Goal: Task Accomplishment & Management: Complete application form

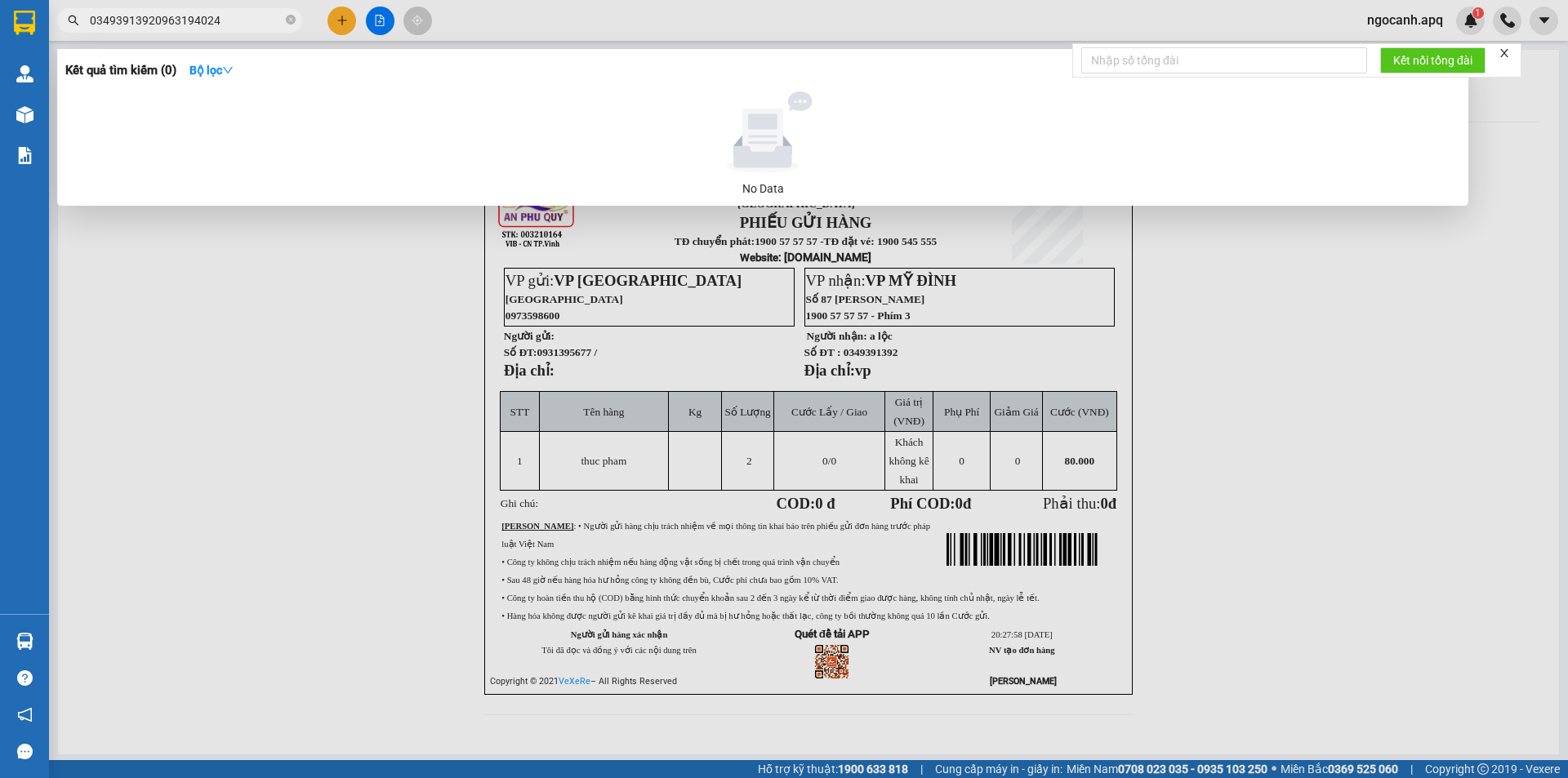
click at [152, 24] on input "03493913920963194024" at bounding box center [186, 20] width 192 height 18
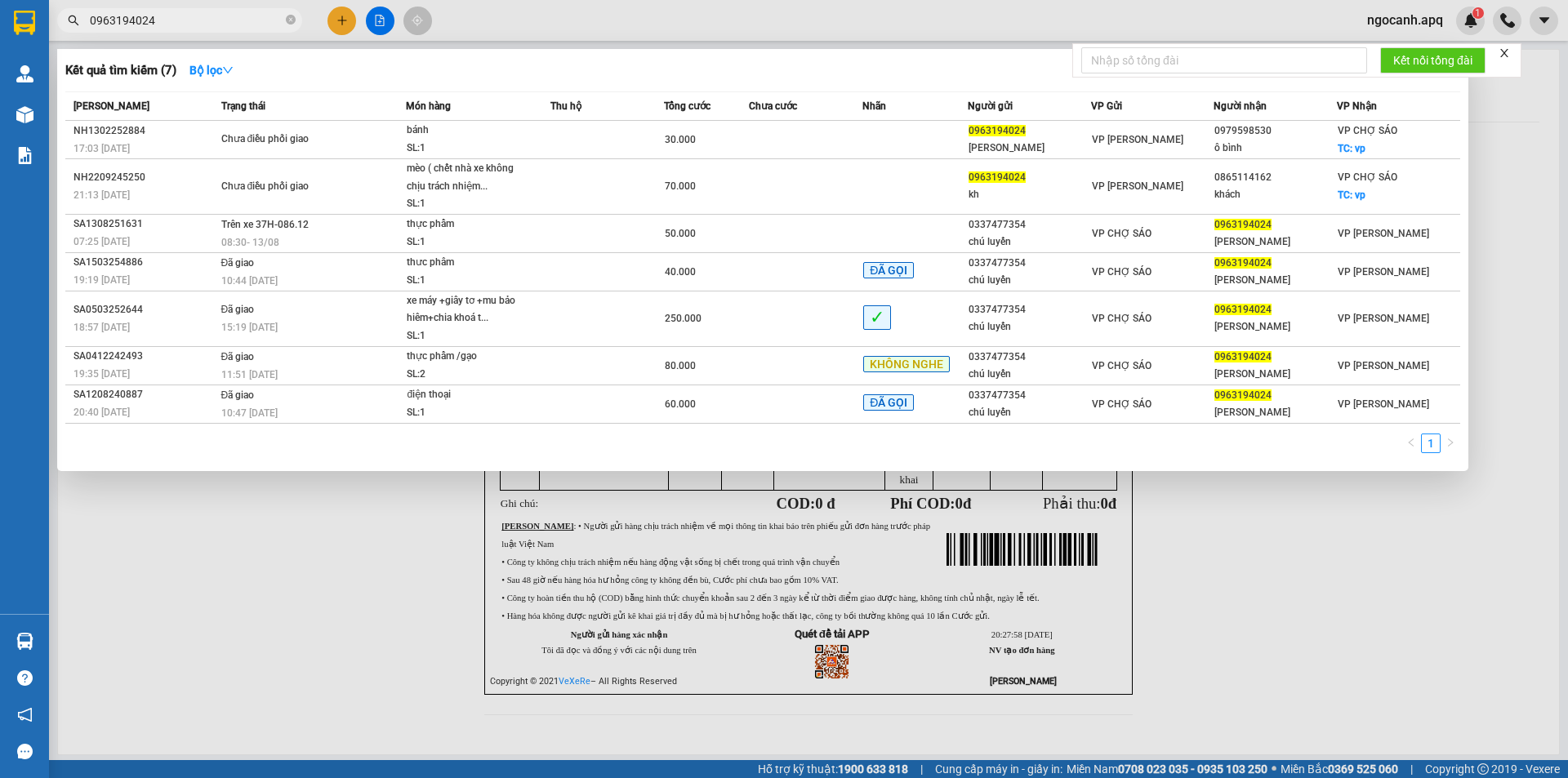
click at [173, 7] on div at bounding box center [784, 389] width 1568 height 778
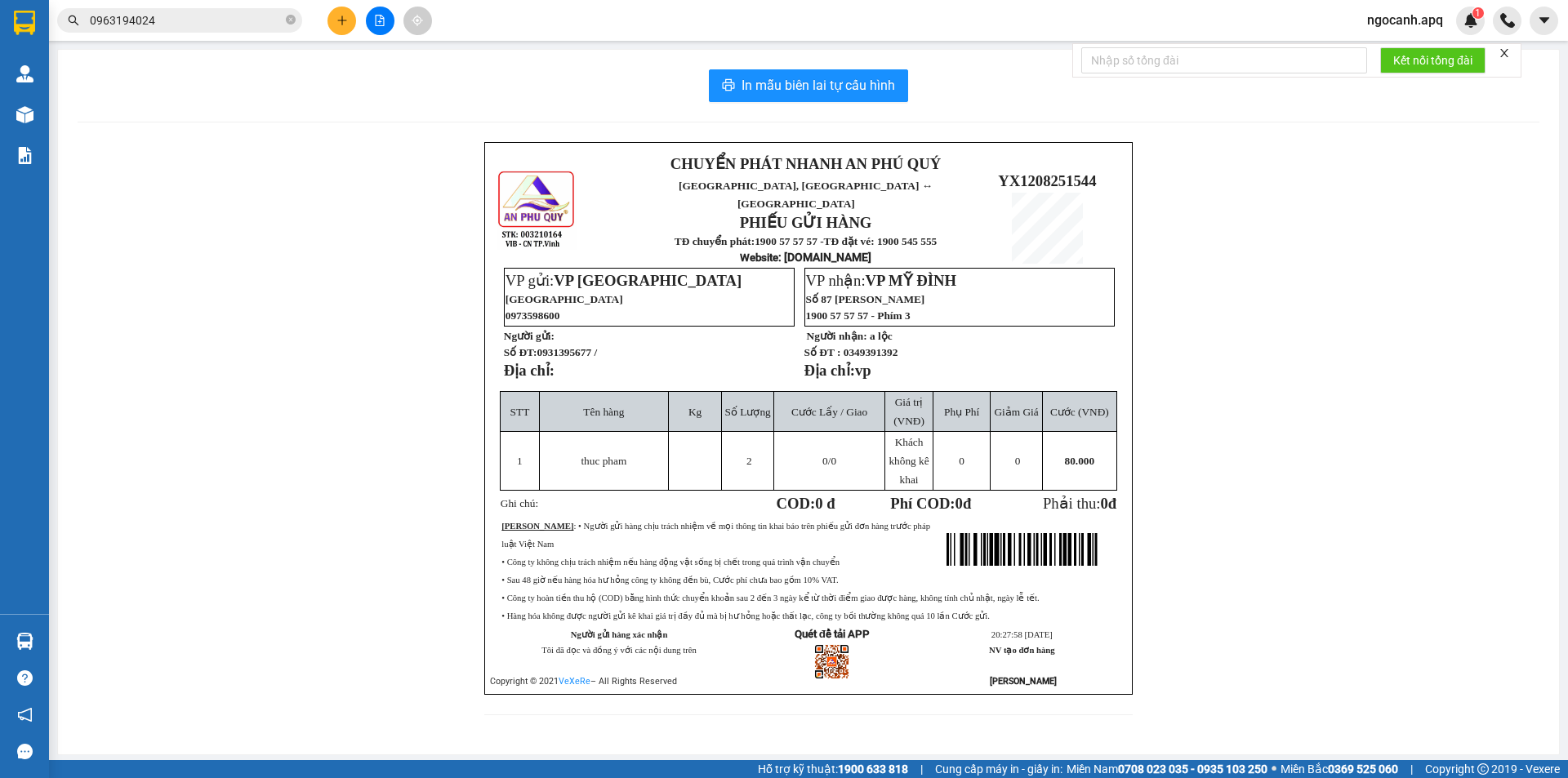
click at [170, 20] on input "0963194024" at bounding box center [186, 20] width 192 height 18
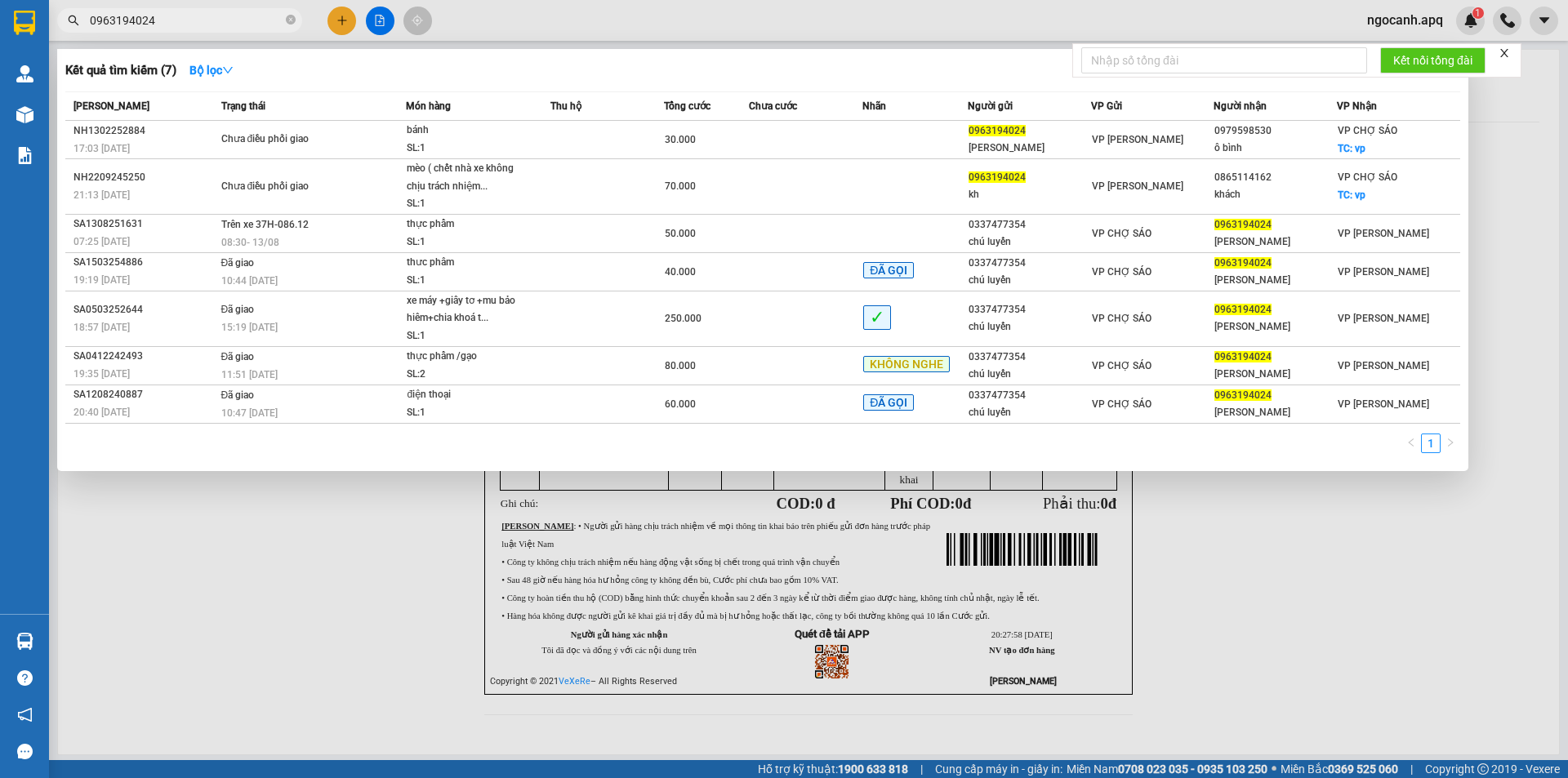
click at [170, 20] on input "0963194024" at bounding box center [186, 20] width 192 height 18
paste input "72960606"
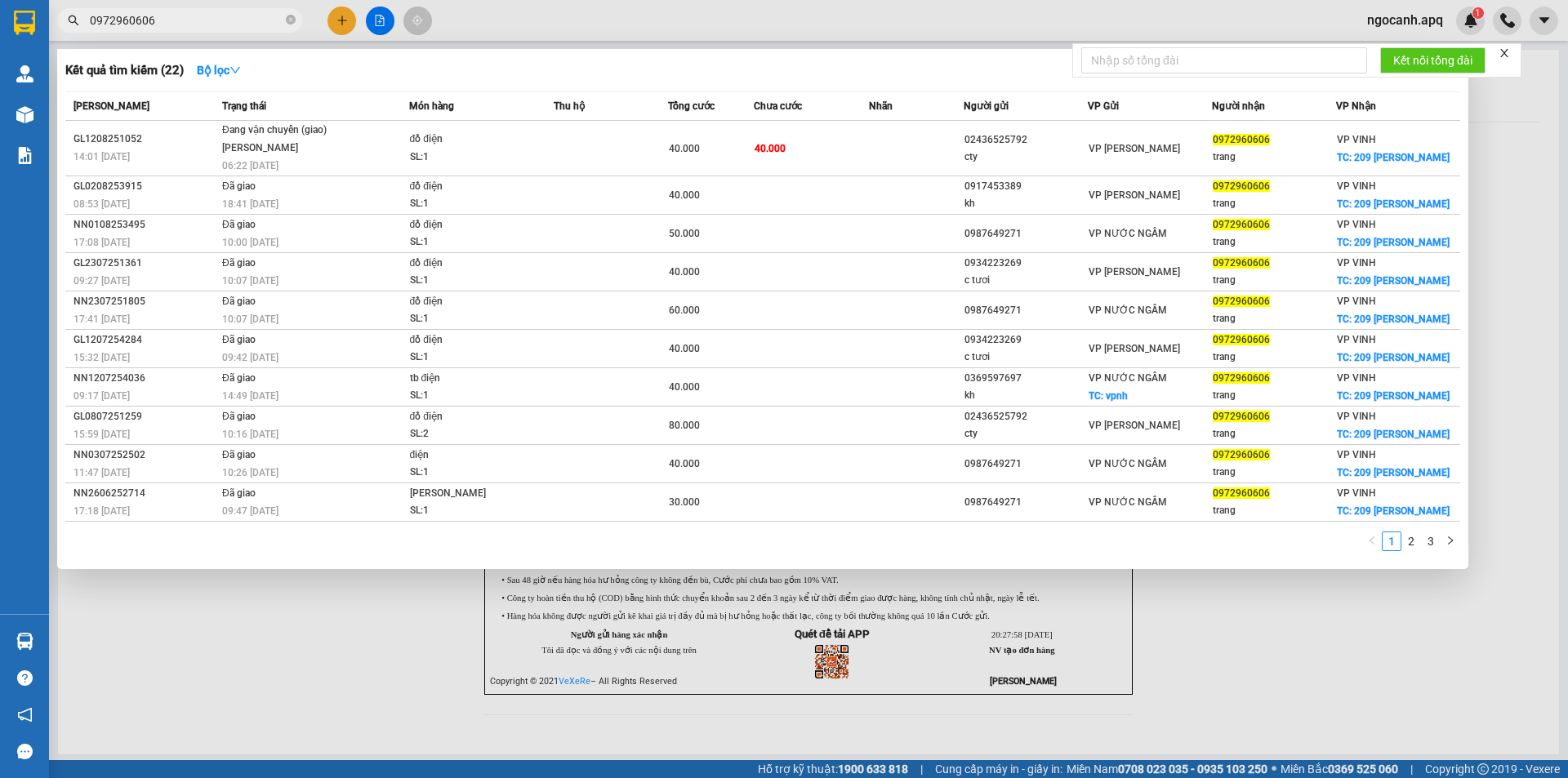
type input "0972960606"
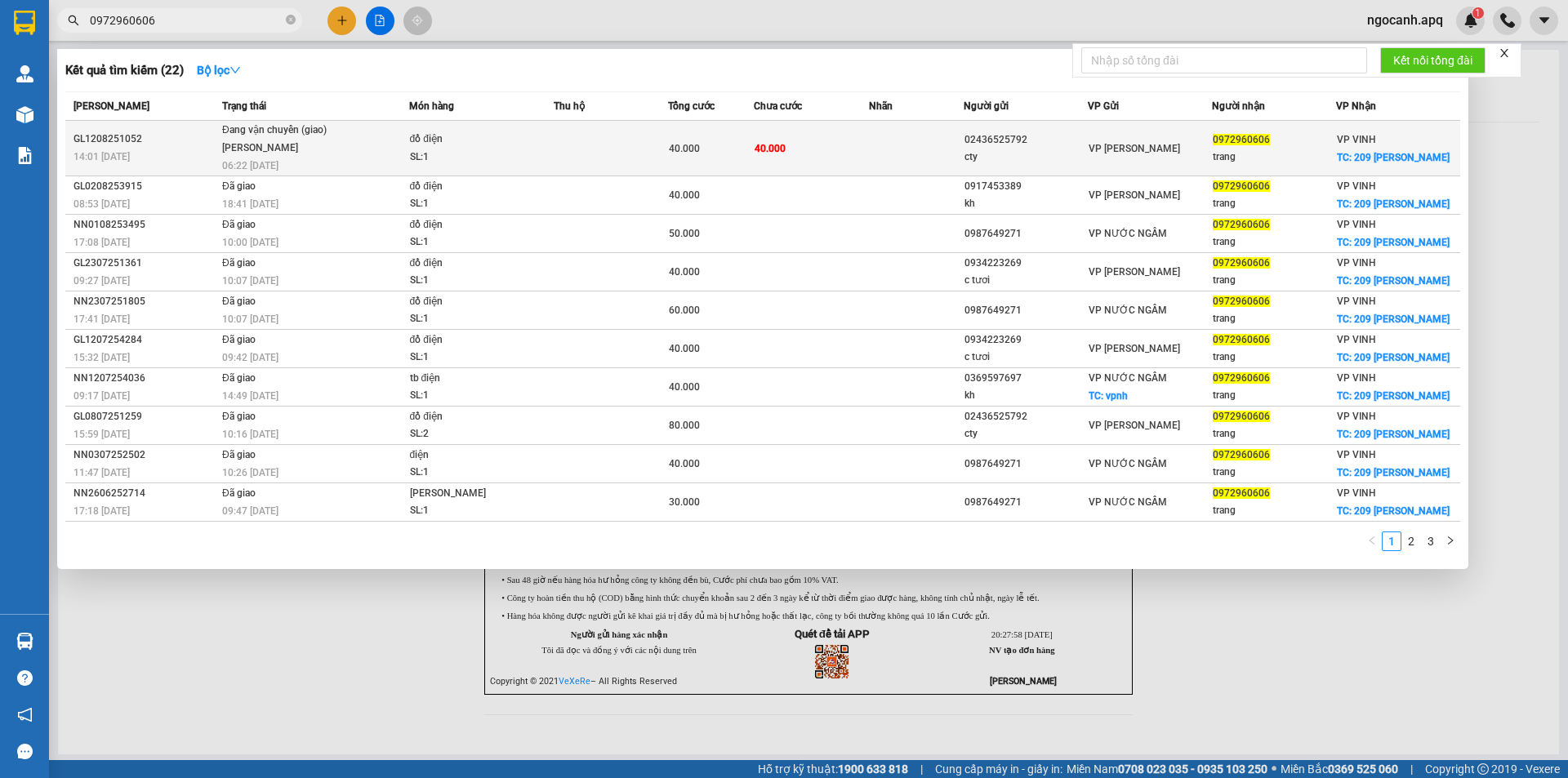
click at [251, 140] on div "[PERSON_NAME]" at bounding box center [283, 149] width 122 height 18
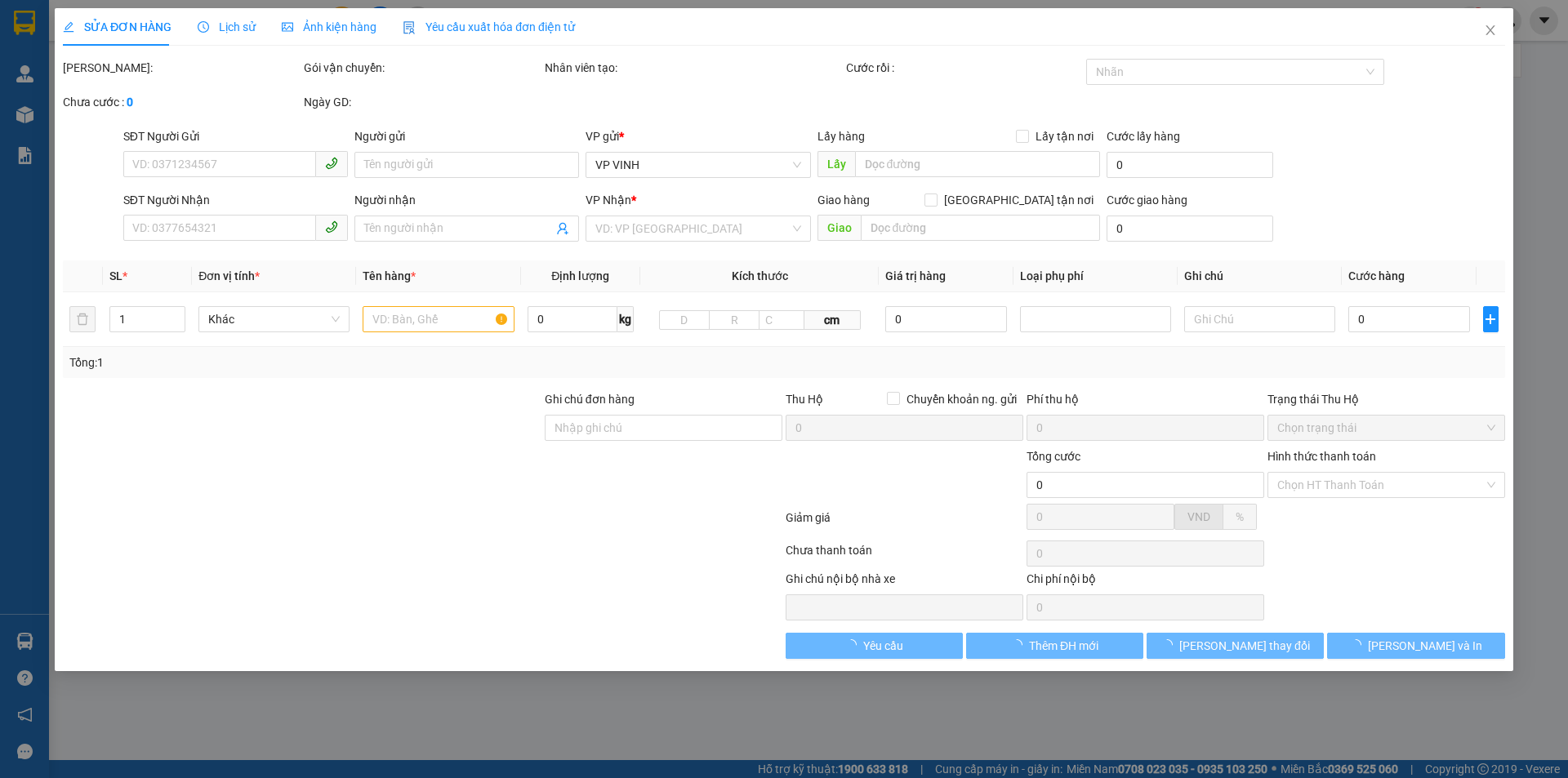
type input "02436525792"
type input "cty"
type input "0972960606"
type input "trang"
checkbox input "true"
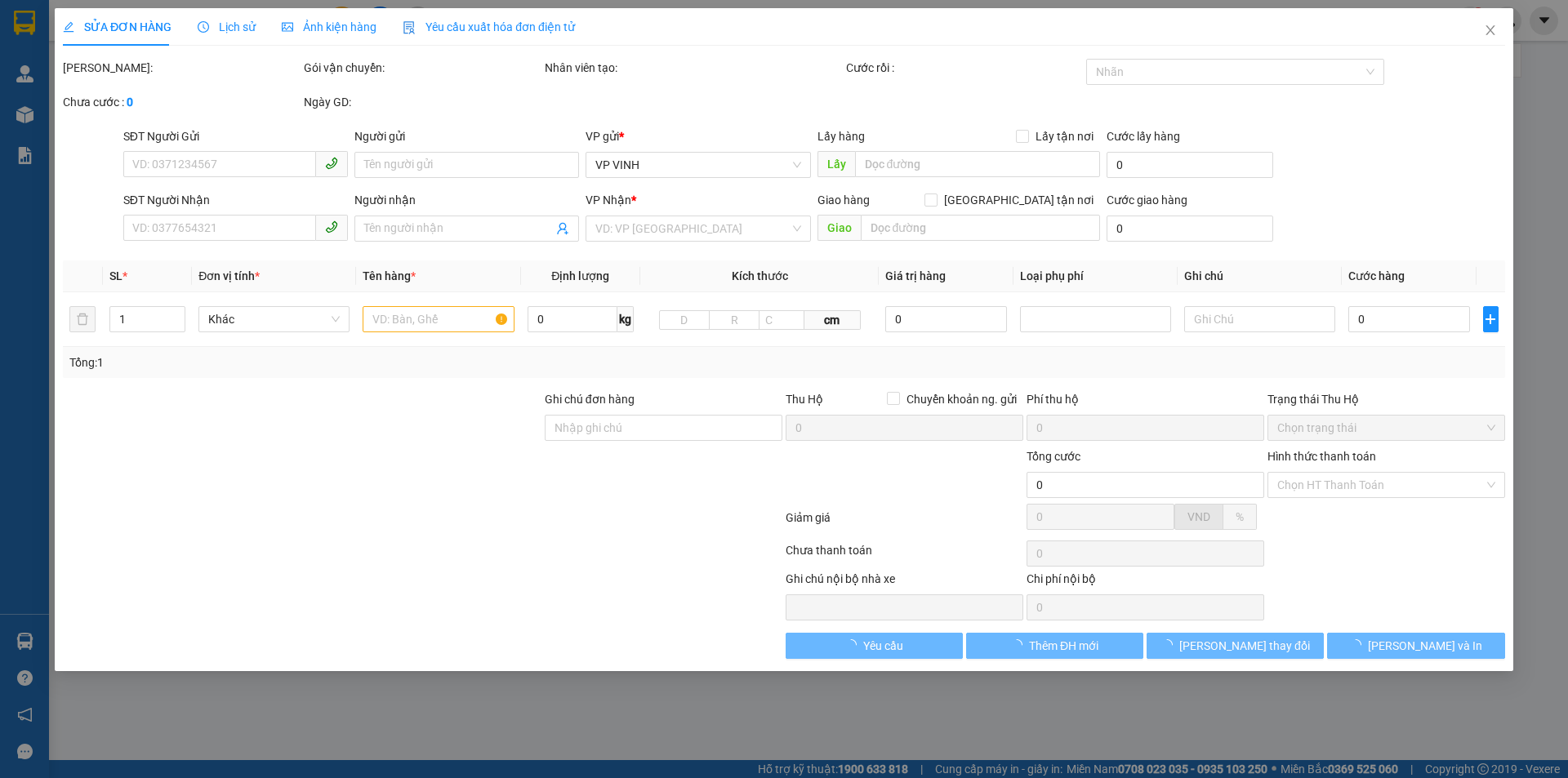
type input "209 [PERSON_NAME]"
type input "40.000"
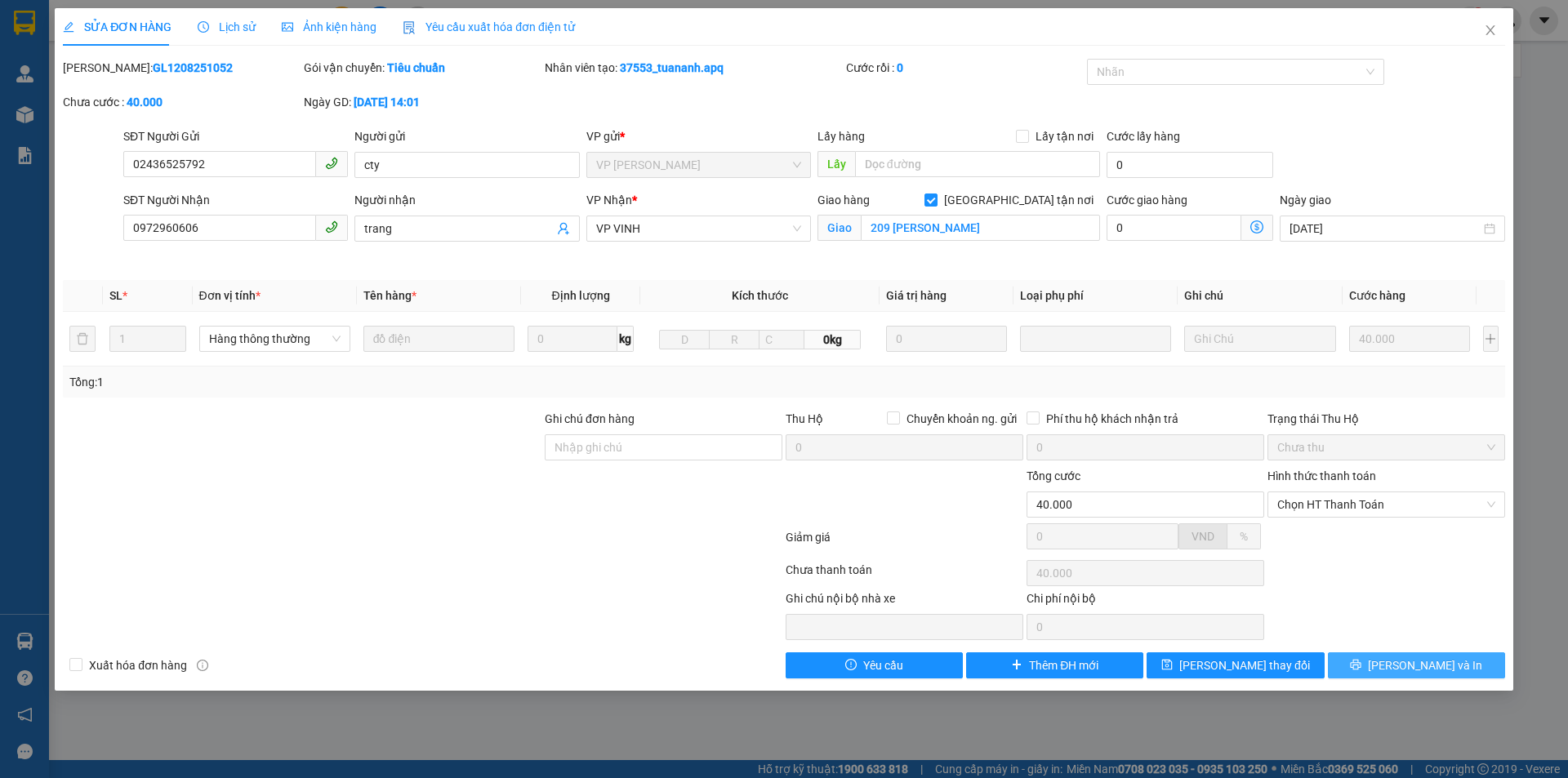
click at [1362, 665] on icon "printer" at bounding box center [1356, 665] width 10 height 10
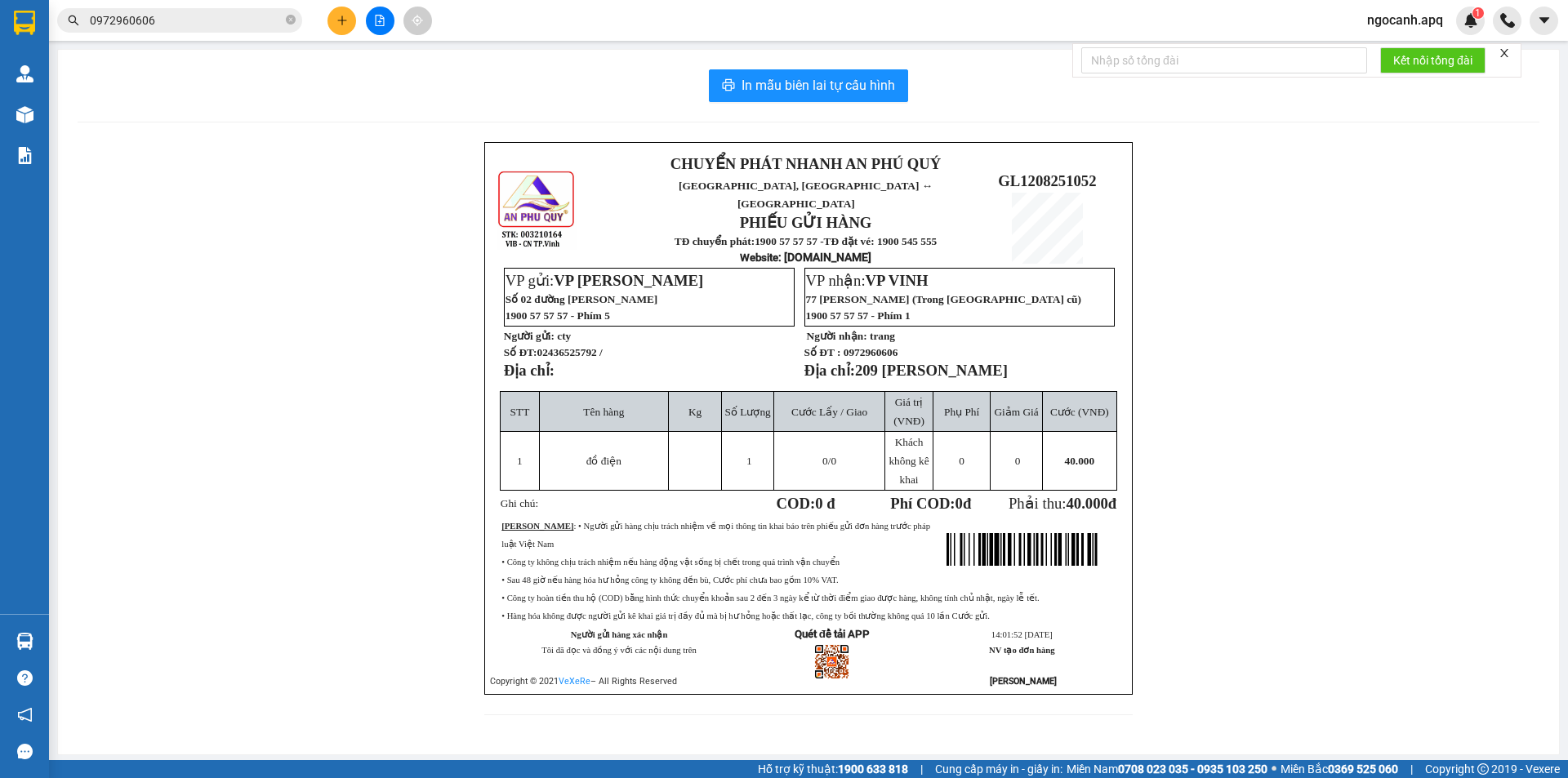
click at [225, 24] on input "0972960606" at bounding box center [186, 20] width 192 height 18
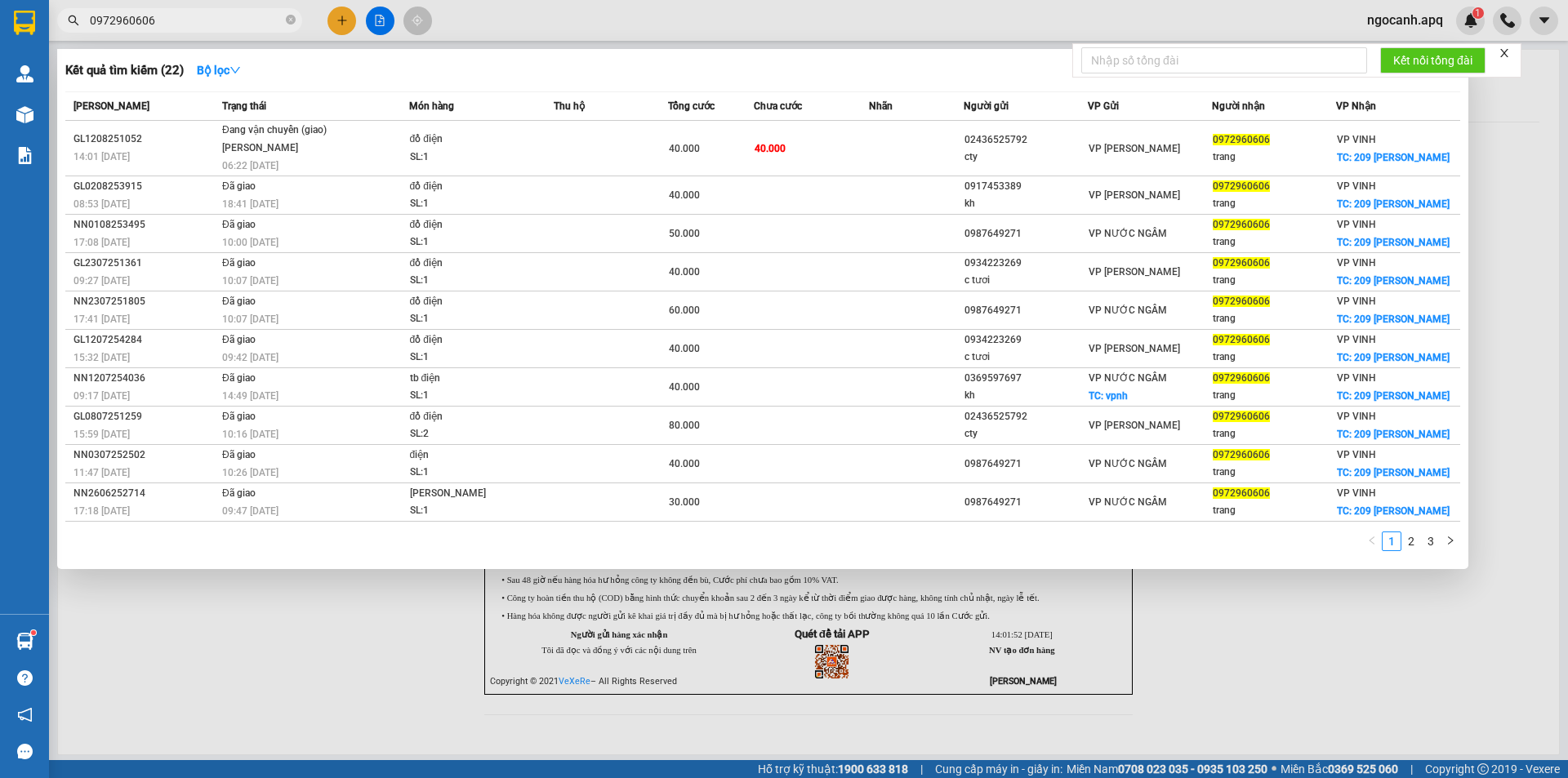
click at [169, 12] on input "0972960606" at bounding box center [186, 20] width 192 height 18
click at [167, 18] on input "0972960606" at bounding box center [186, 20] width 192 height 18
paste input "63194024"
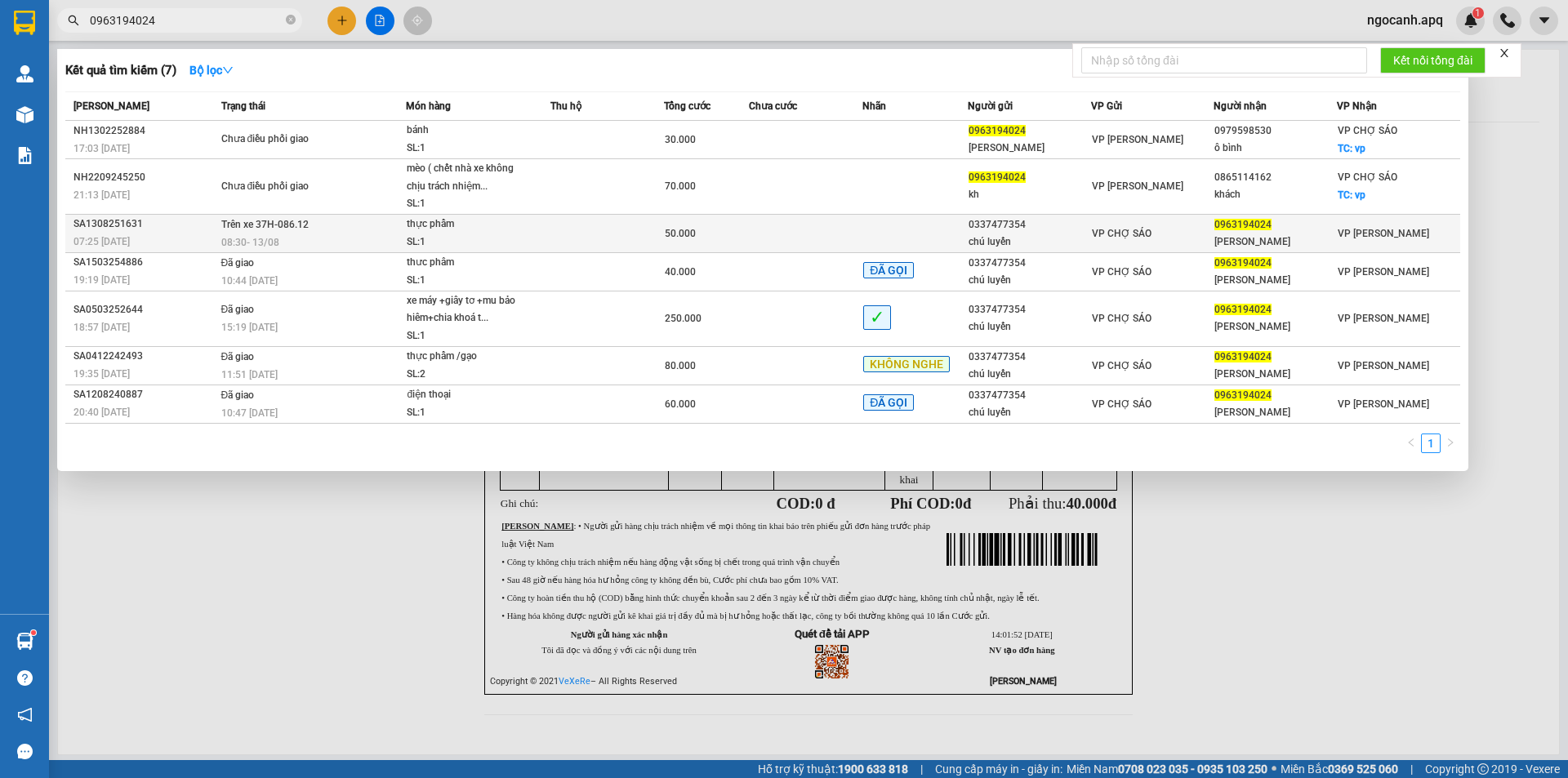
type input "0963194024"
click at [378, 239] on div "08:30 [DATE]" at bounding box center [313, 242] width 185 height 18
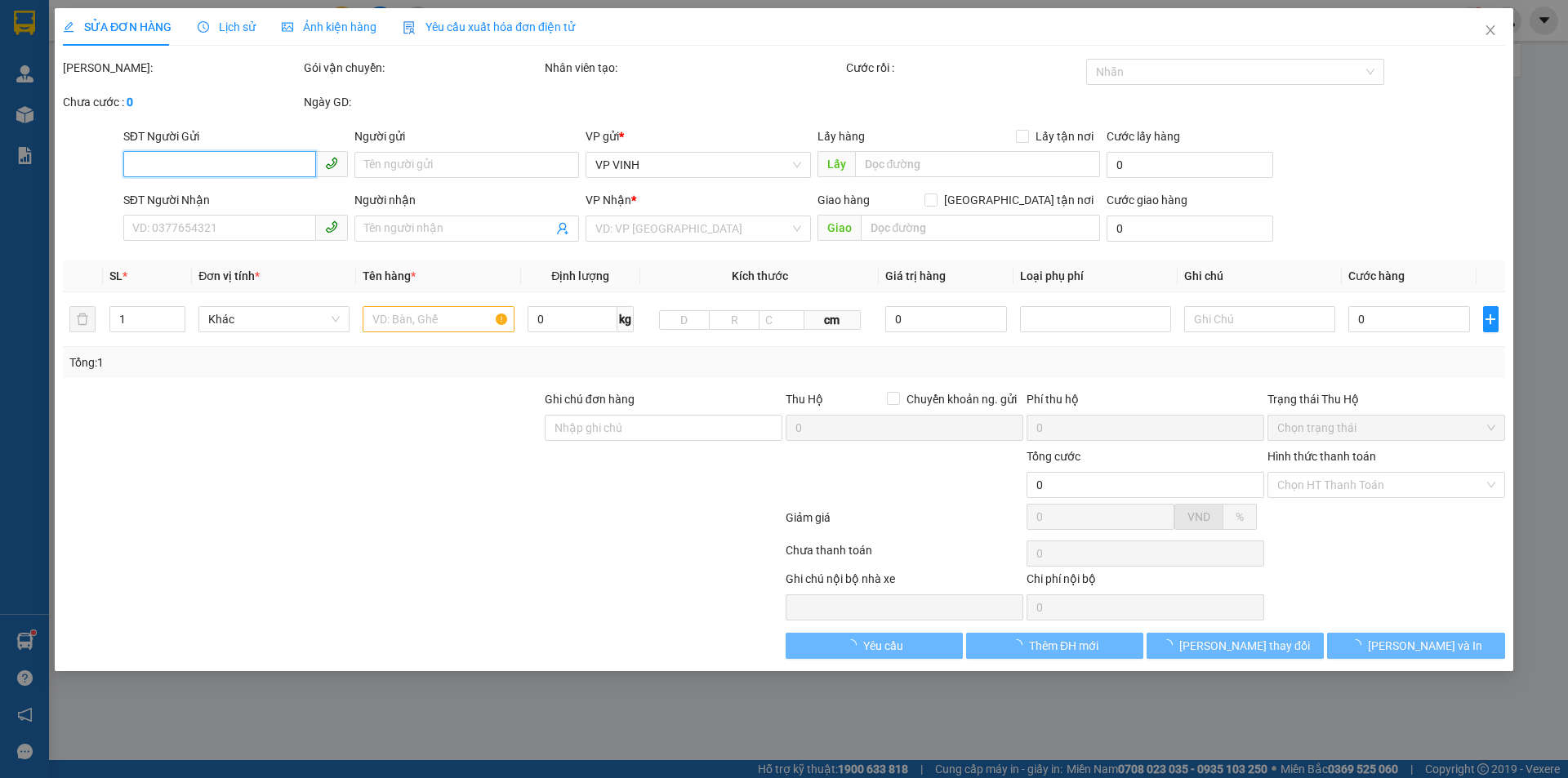
type input "0337477354"
type input "chú luyến"
type input "0963194024"
type input "[PERSON_NAME]"
type input "50.000"
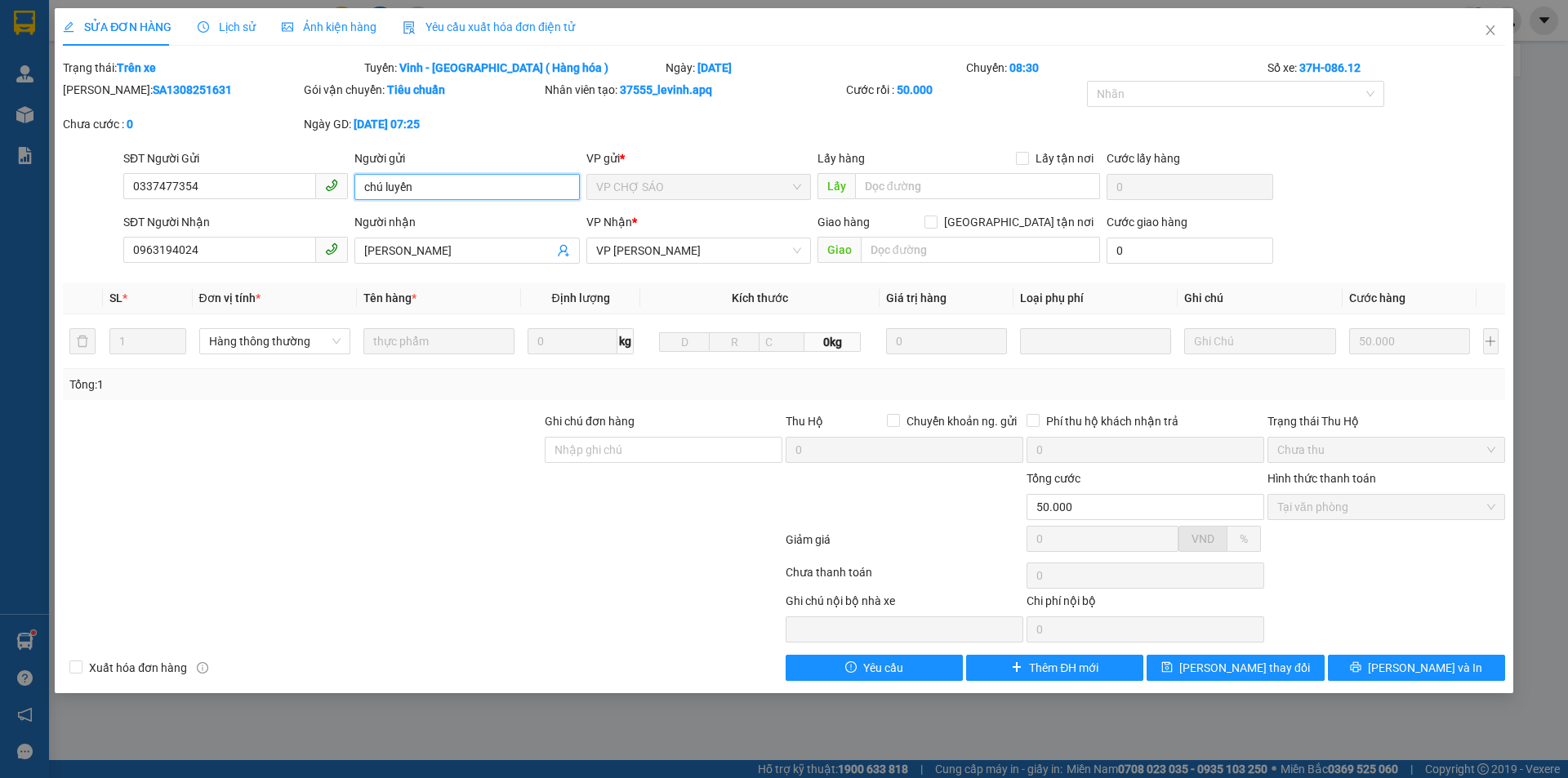
drag, startPoint x: 384, startPoint y: 190, endPoint x: 357, endPoint y: 190, distance: 27.0
click at [357, 190] on input "chú luyến" at bounding box center [466, 187] width 225 height 26
click at [1490, 36] on icon "close" at bounding box center [1490, 30] width 13 height 13
